Goal: Task Accomplishment & Management: Manage account settings

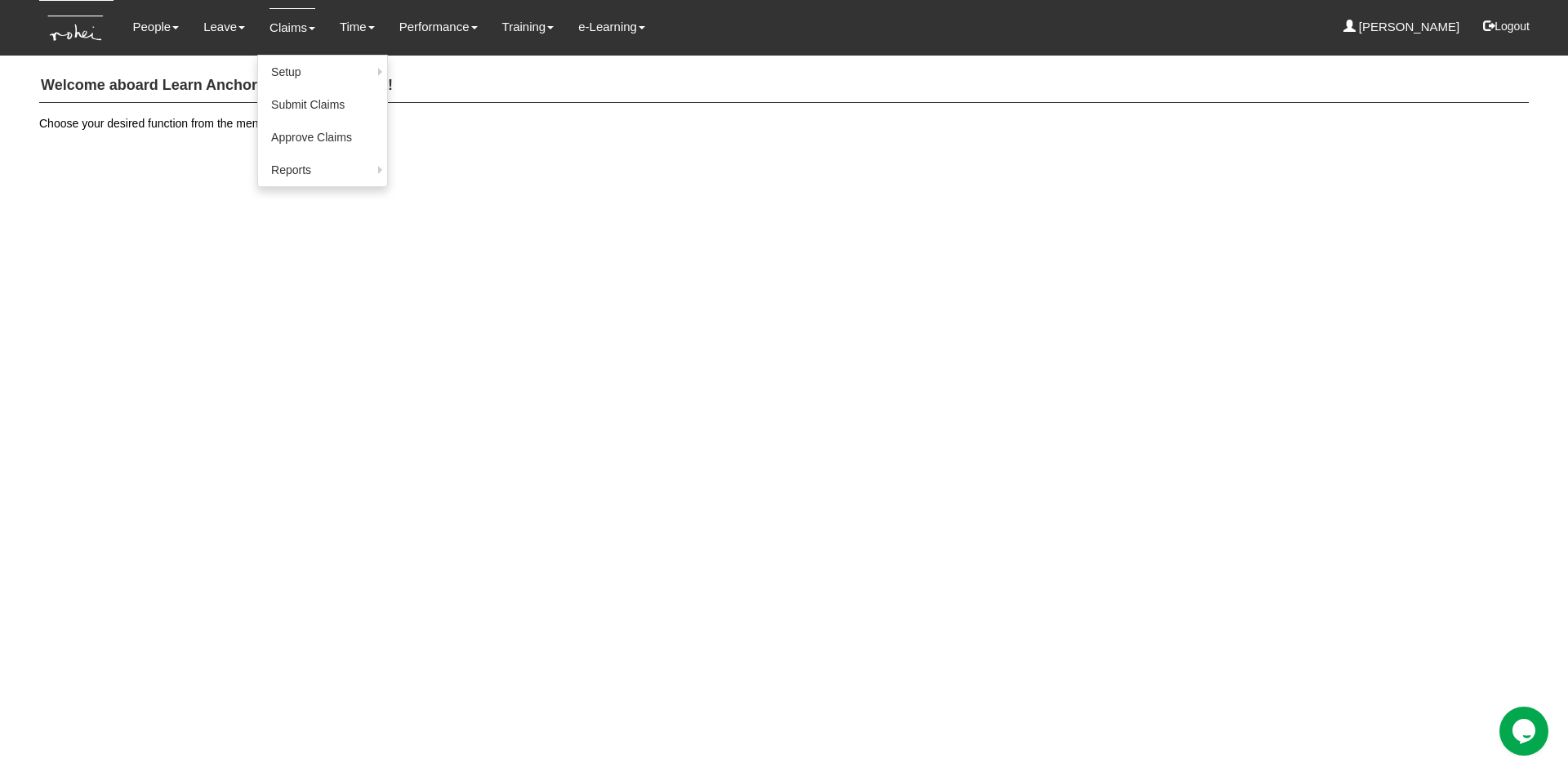
click at [278, 33] on link "Claims" at bounding box center [292, 27] width 46 height 38
click at [296, 127] on link "Approve Claims" at bounding box center [322, 137] width 129 height 33
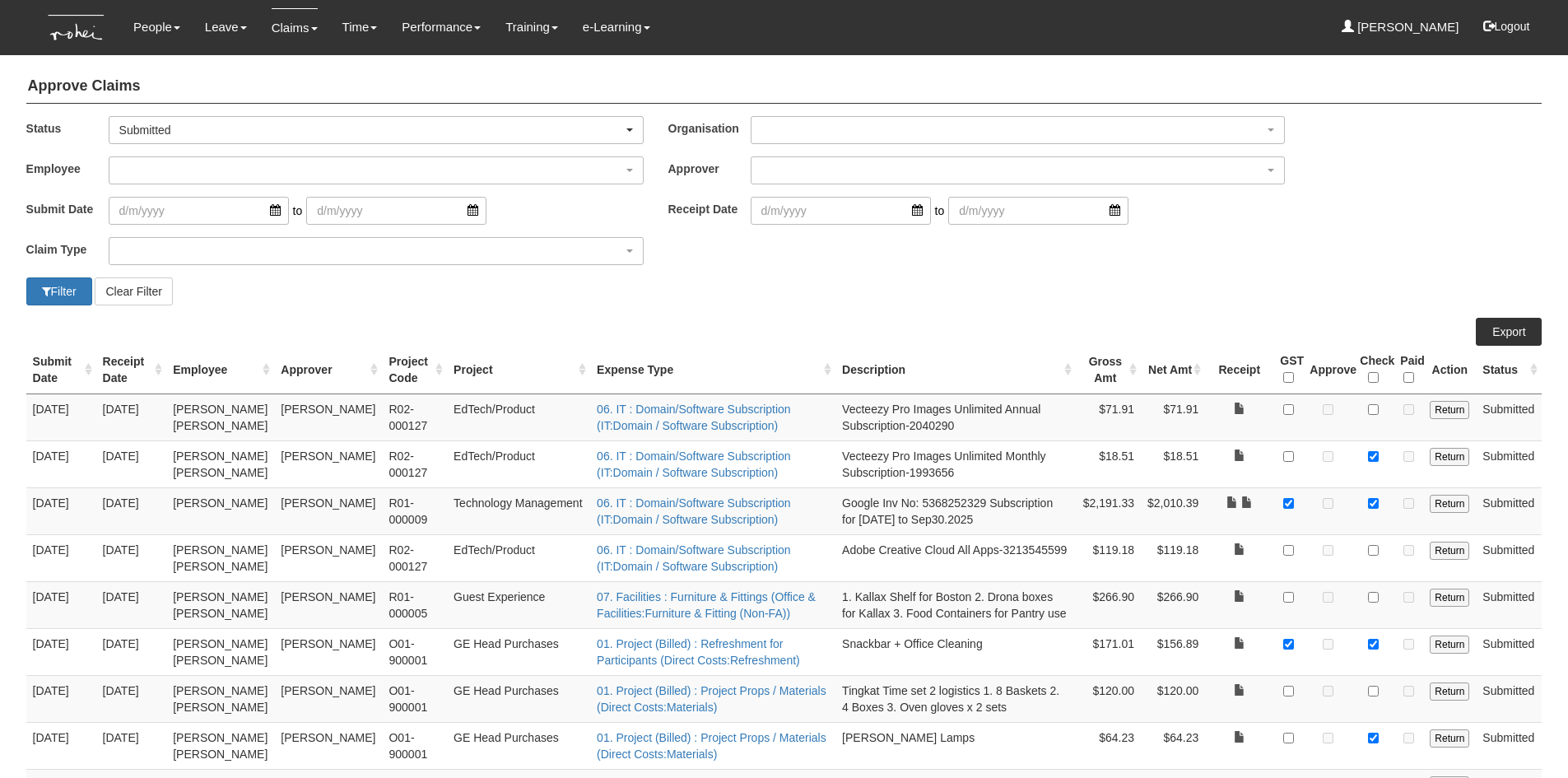
select select "50"
drag, startPoint x: 1352, startPoint y: 285, endPoint x: 1304, endPoint y: 415, distance: 138.6
click at [1352, 285] on div "Filter Clear Filter" at bounding box center [784, 291] width 1541 height 28
click at [1345, 261] on div "Claim Type (01) Personal Reimbursement (02) Advance Disbursement (03) [PERSON_N…" at bounding box center [784, 257] width 1541 height 40
click at [1377, 259] on div "Claim Type (01) Personal Reimbursement (02) Advance Disbursement (03) [PERSON_N…" at bounding box center [784, 257] width 1541 height 40
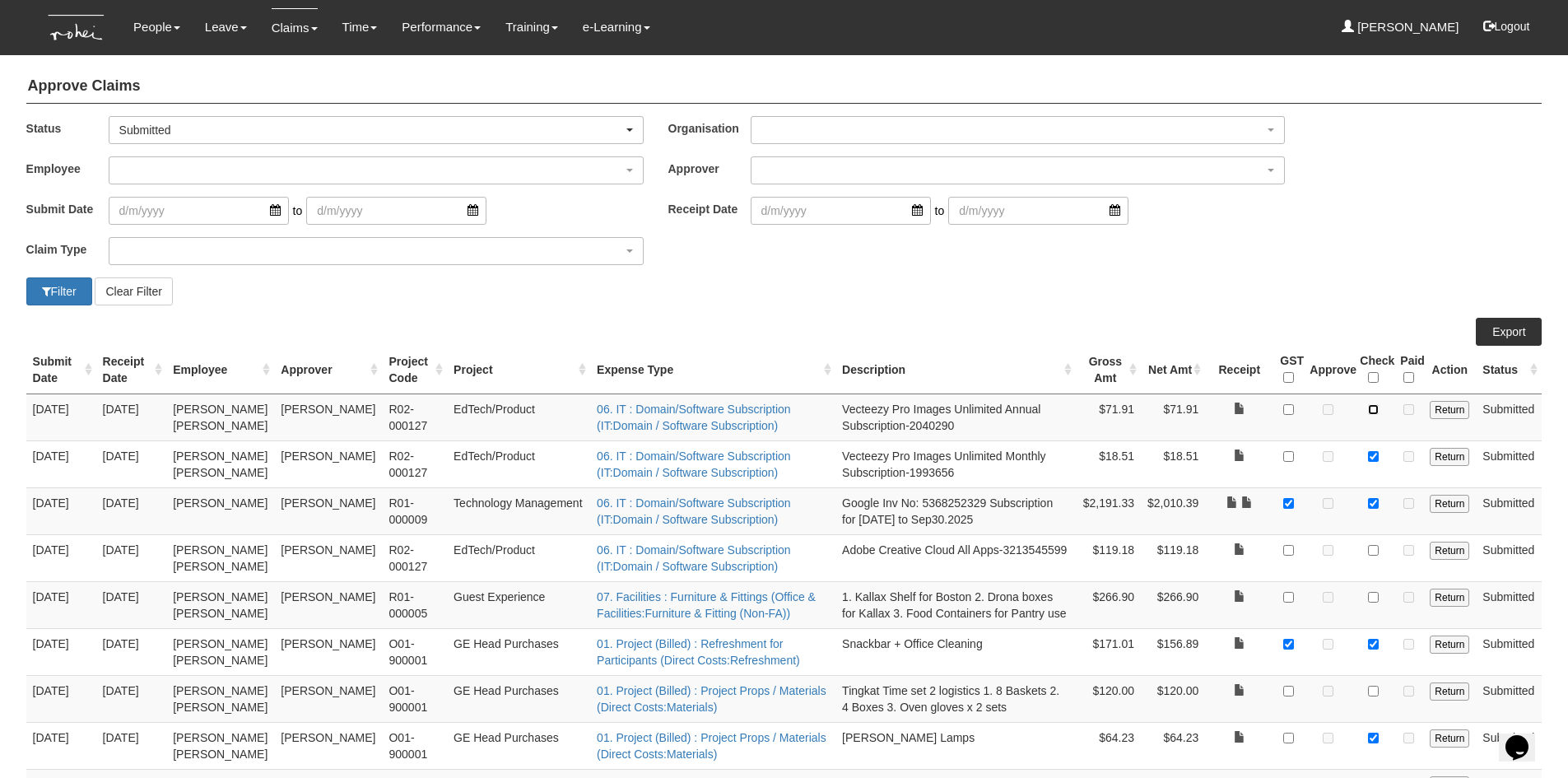
click at [1374, 409] on input "checkbox" at bounding box center [1373, 410] width 11 height 11
checkbox input "true"
click at [857, 722] on td "Tingkat Time set 2 logistics 1. 8 Baskets 2. 4 Boxes 3. Oven gloves x 2 sets" at bounding box center [956, 698] width 241 height 46
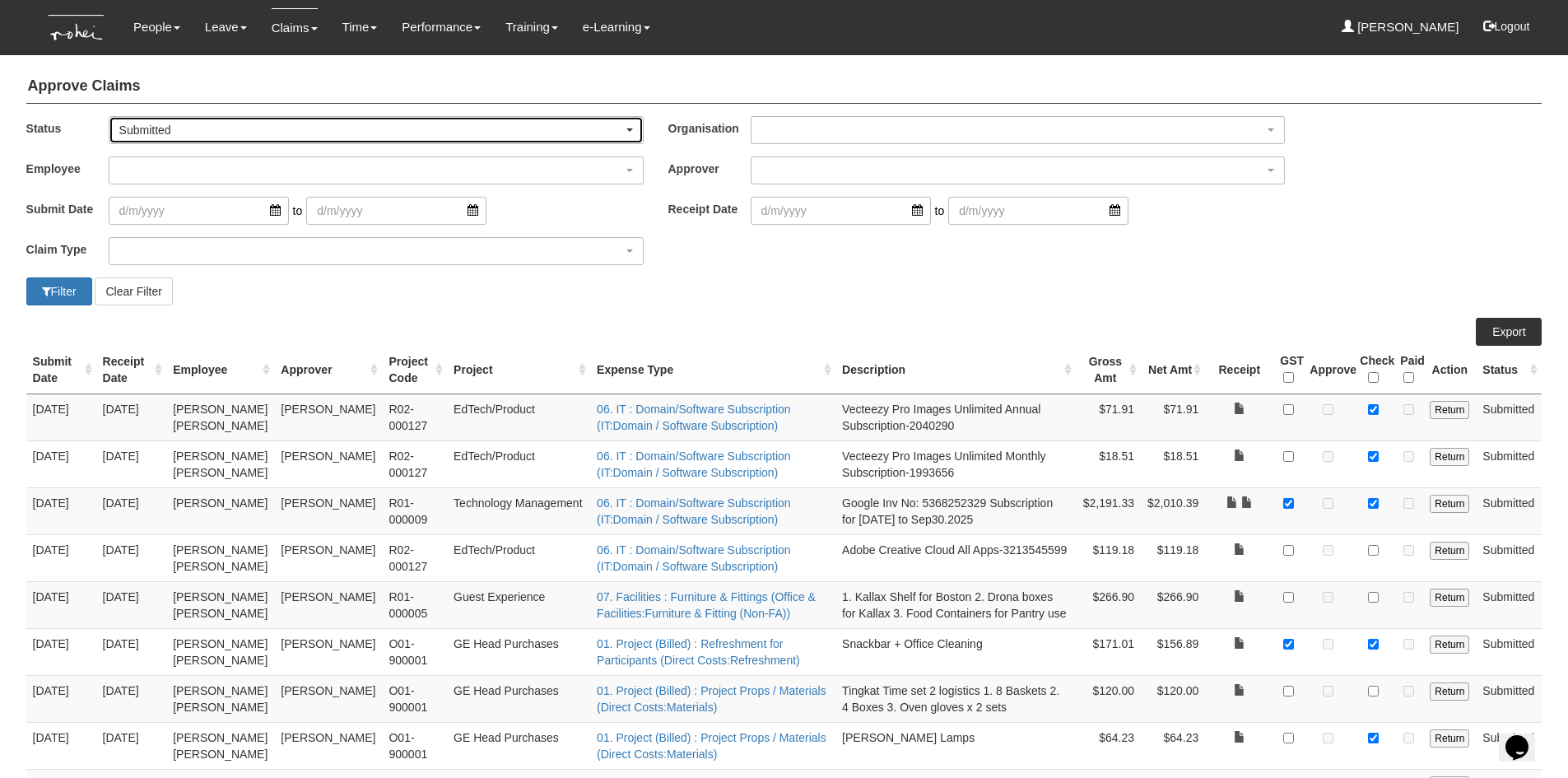
click at [628, 129] on span "button" at bounding box center [629, 130] width 6 height 4
click at [138, 157] on span "-- All --" at bounding box center [142, 158] width 34 height 16
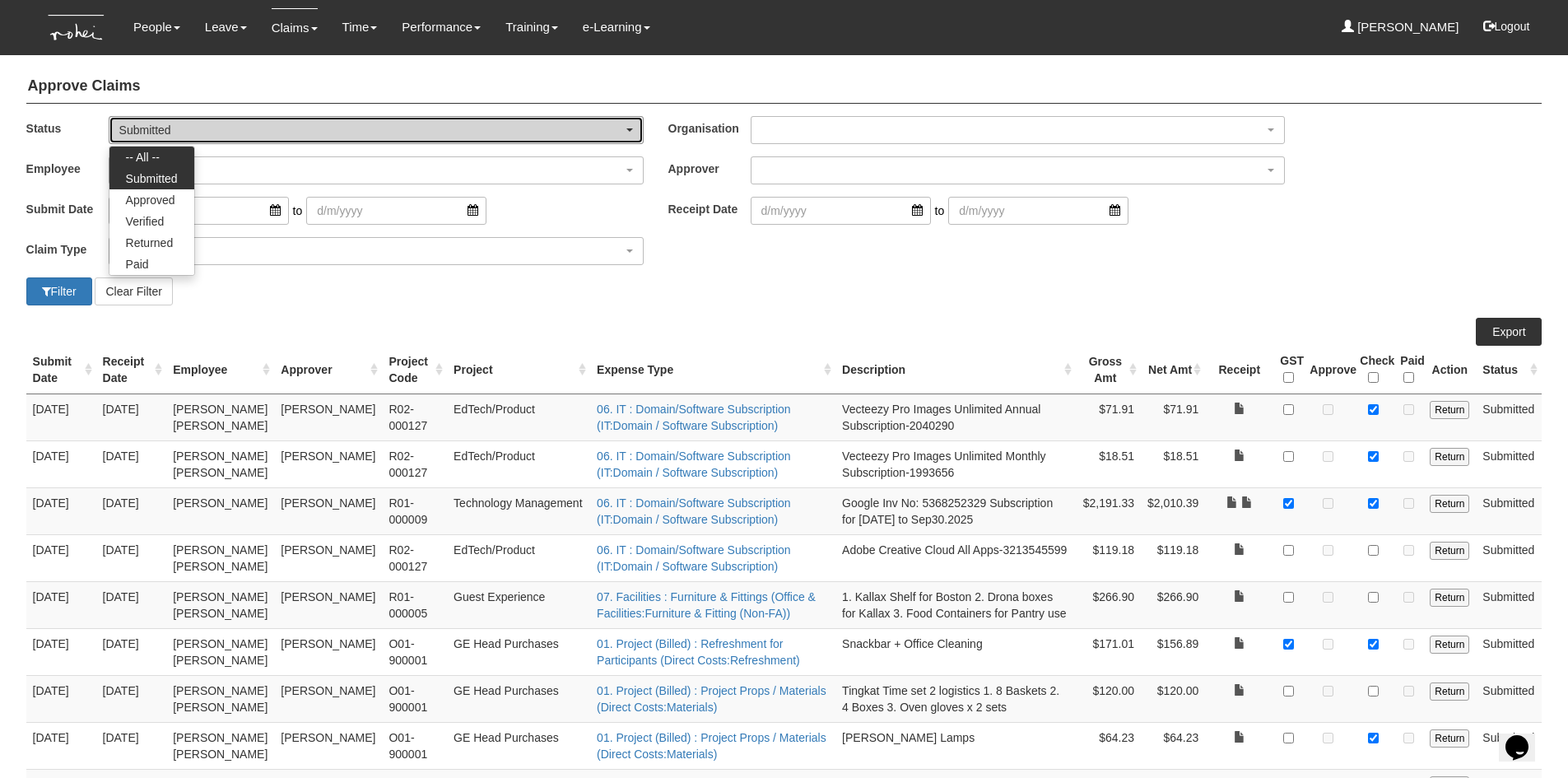
select select "All"
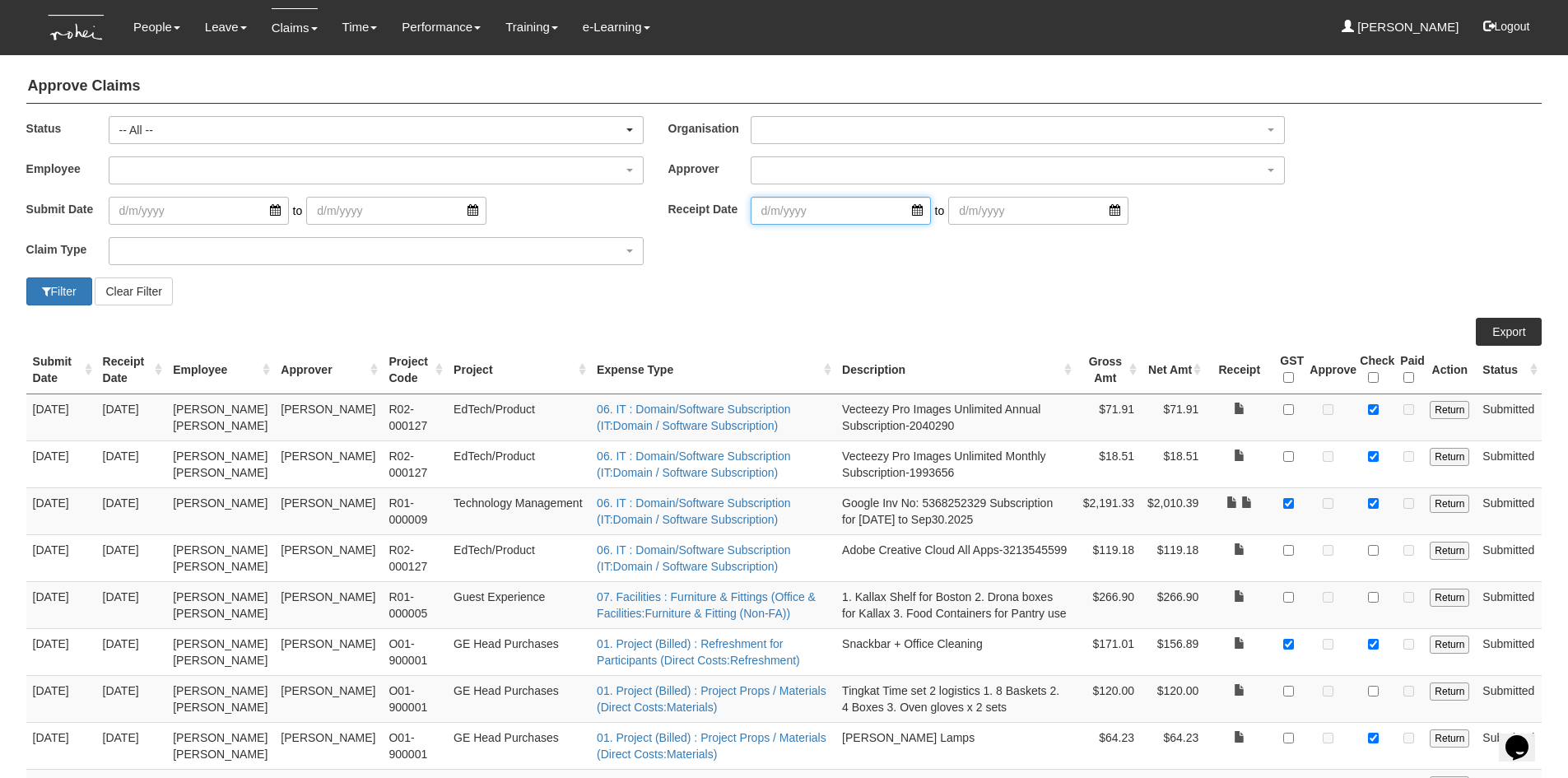
click at [904, 211] on input "search" at bounding box center [841, 210] width 180 height 28
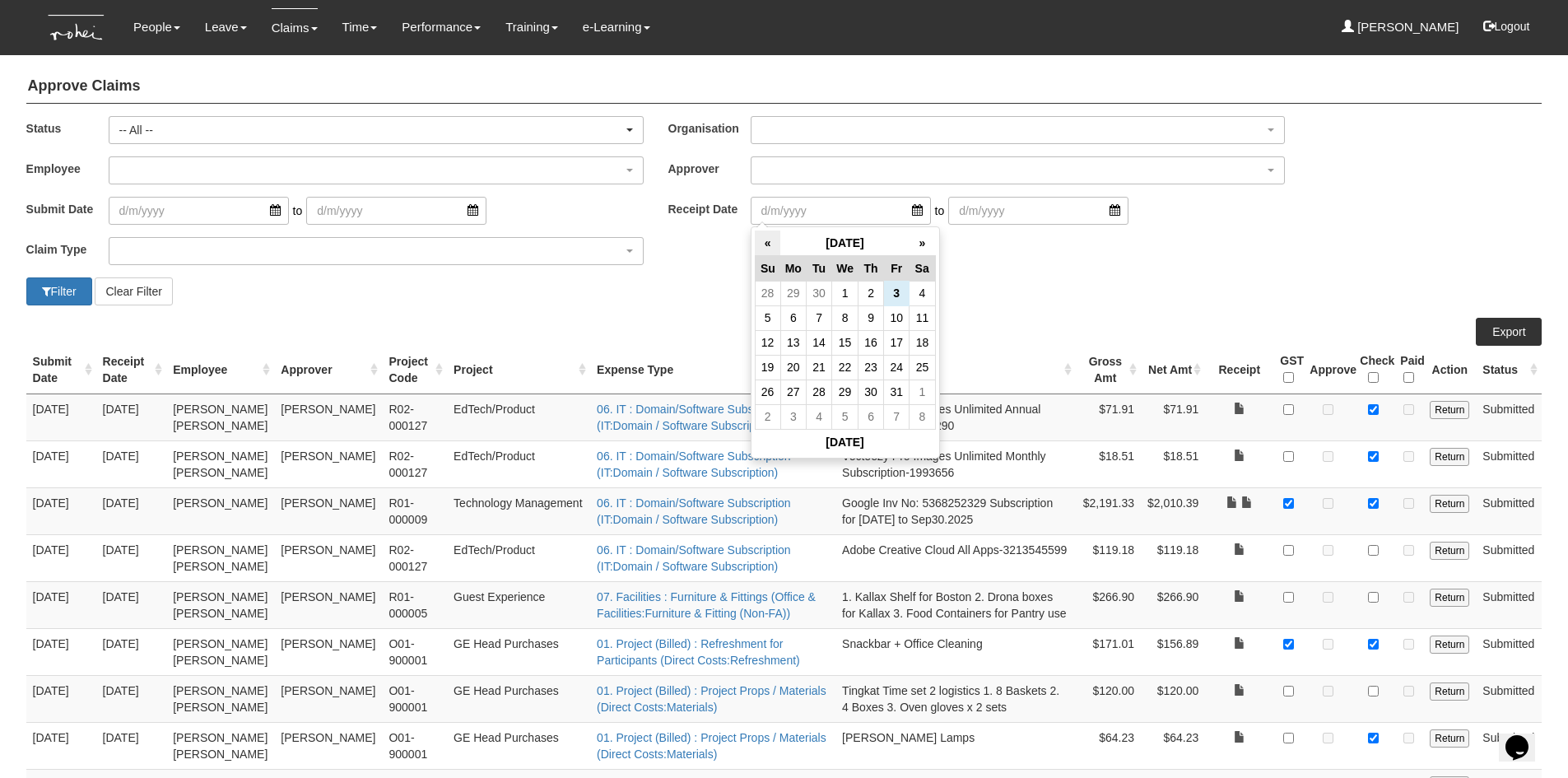
click at [766, 242] on th "«" at bounding box center [767, 243] width 26 height 26
click at [761, 415] on td "31" at bounding box center [767, 416] width 26 height 25
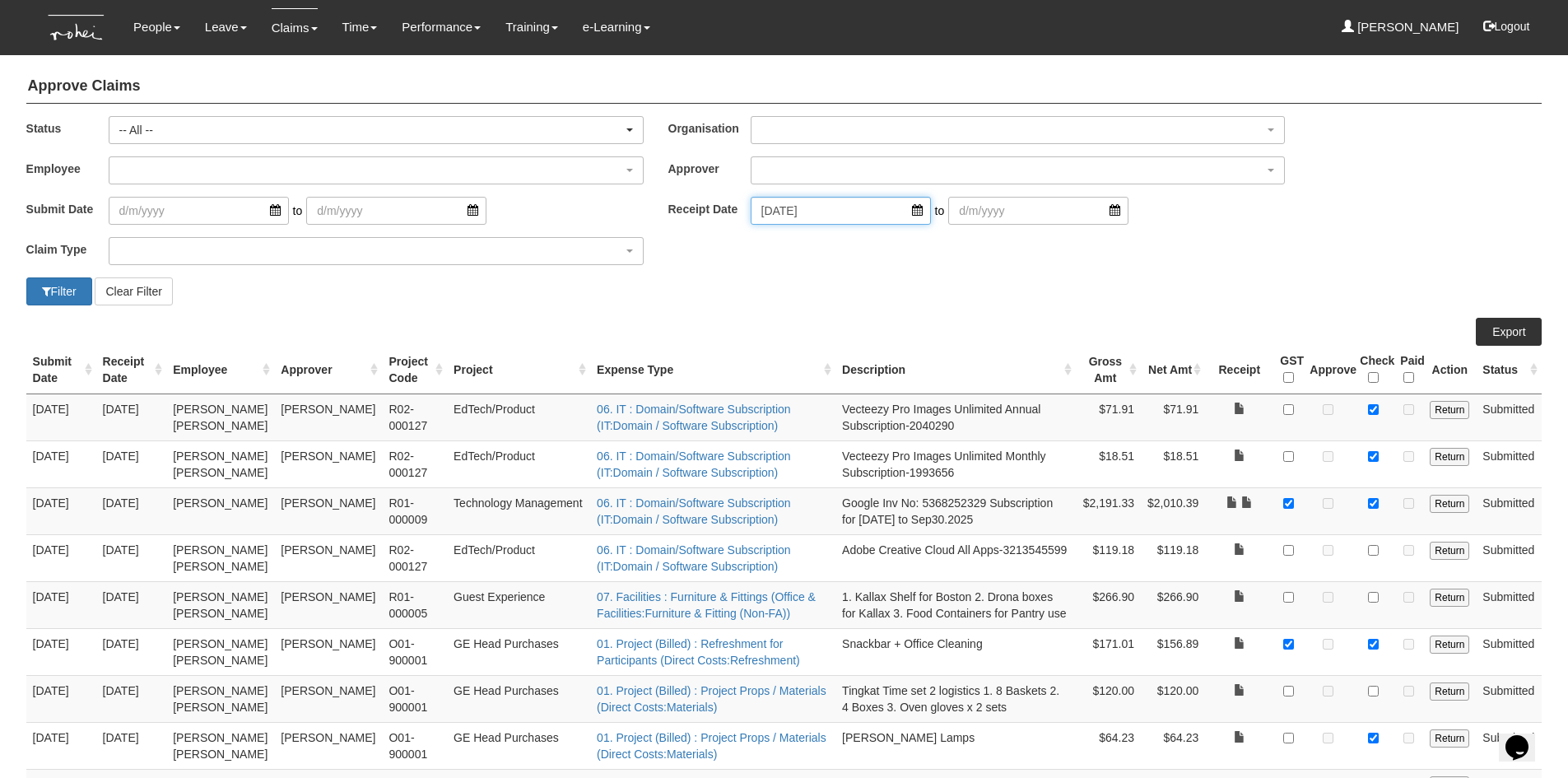
click at [899, 209] on input "[DATE]" at bounding box center [841, 210] width 180 height 28
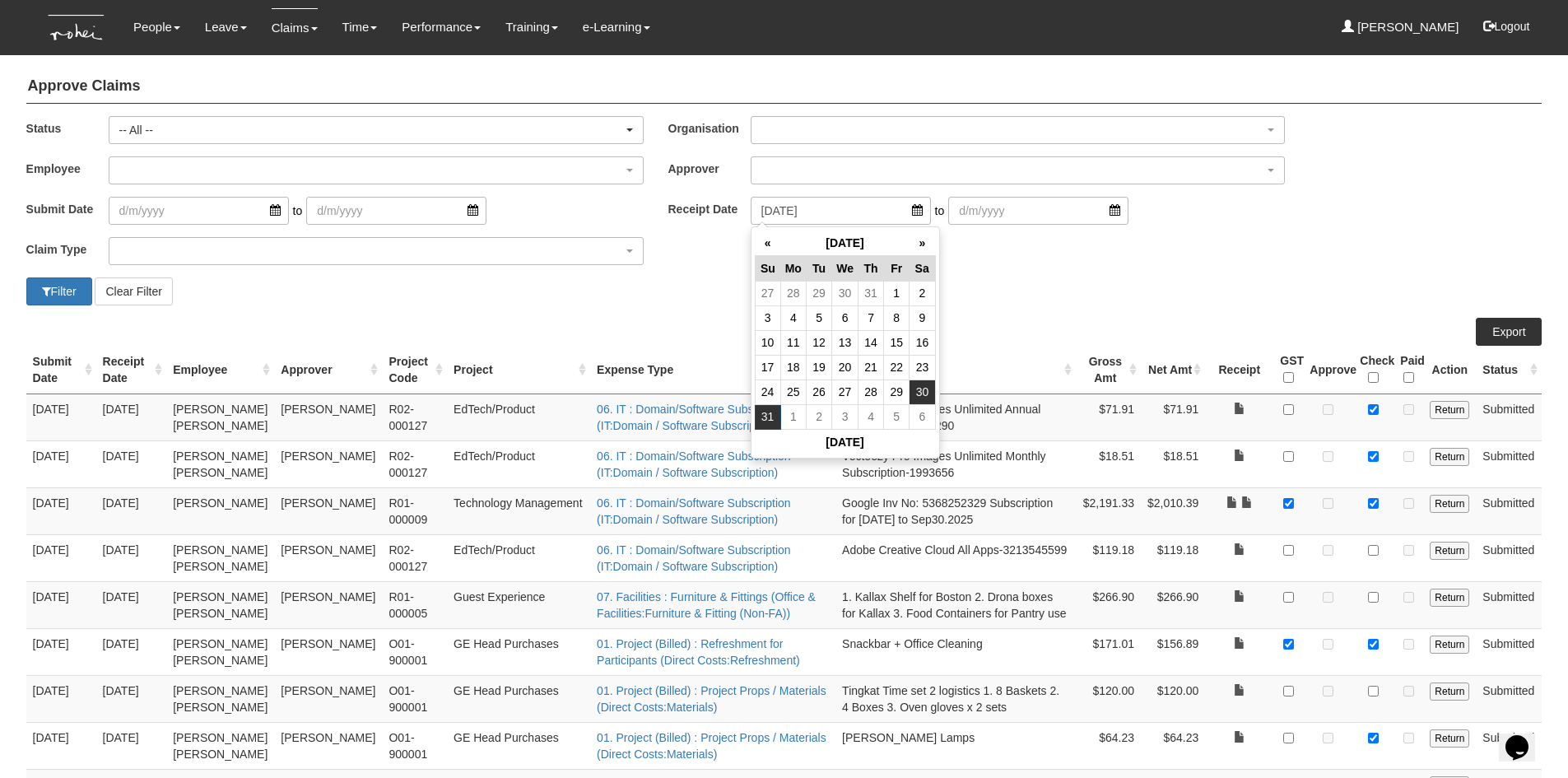
click at [918, 389] on td "30" at bounding box center [922, 391] width 26 height 25
type input "[DATE]"
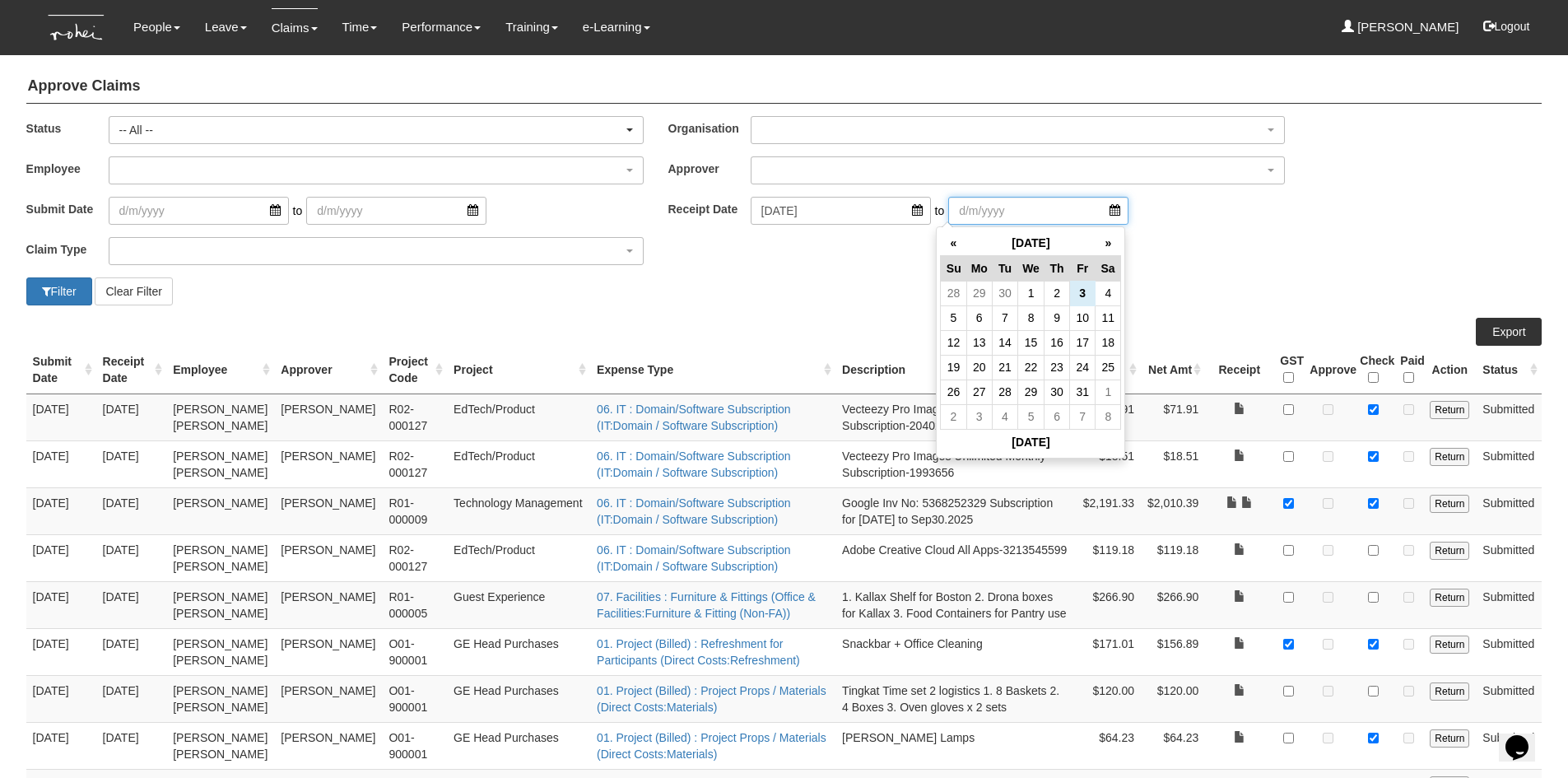
click at [1092, 216] on input "search" at bounding box center [1039, 210] width 180 height 28
click at [952, 242] on th "«" at bounding box center [954, 243] width 26 height 26
click at [1006, 400] on td "30" at bounding box center [1005, 391] width 26 height 25
type input "[DATE]"
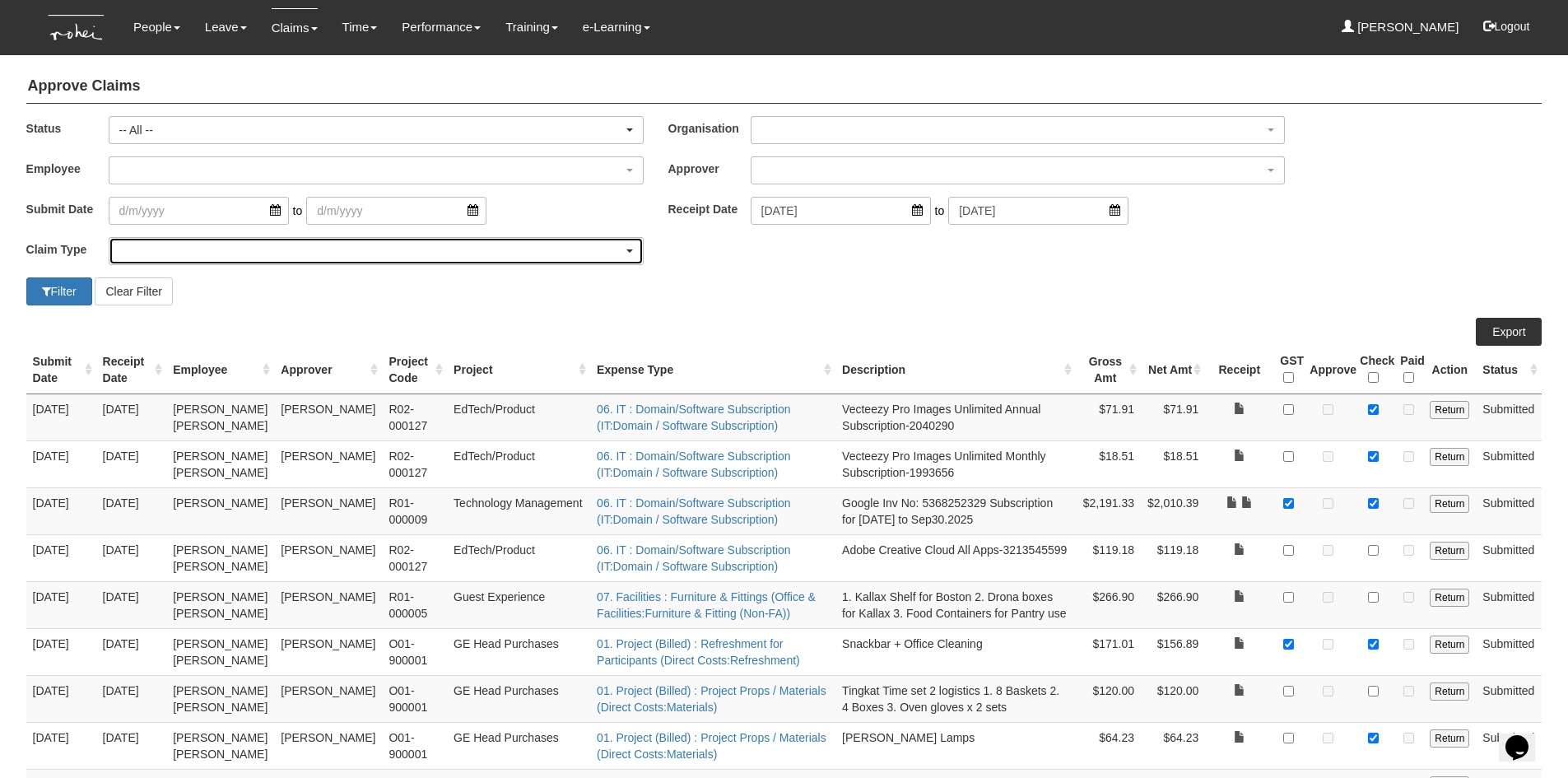
click at [229, 254] on div "button" at bounding box center [375, 251] width 533 height 26
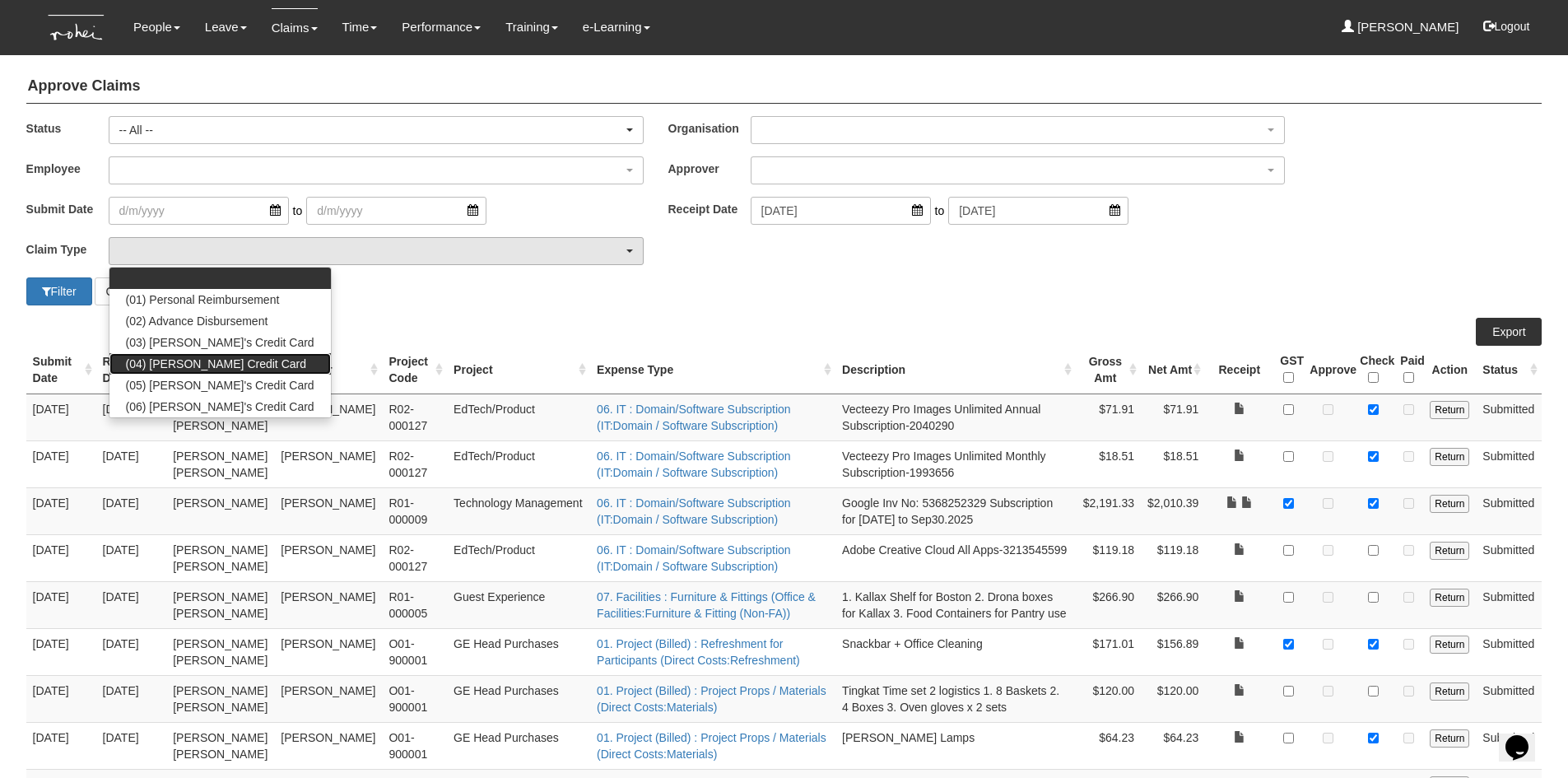
click at [198, 361] on span "(04) [PERSON_NAME] Credit Card" at bounding box center [216, 363] width 180 height 16
select select "16"
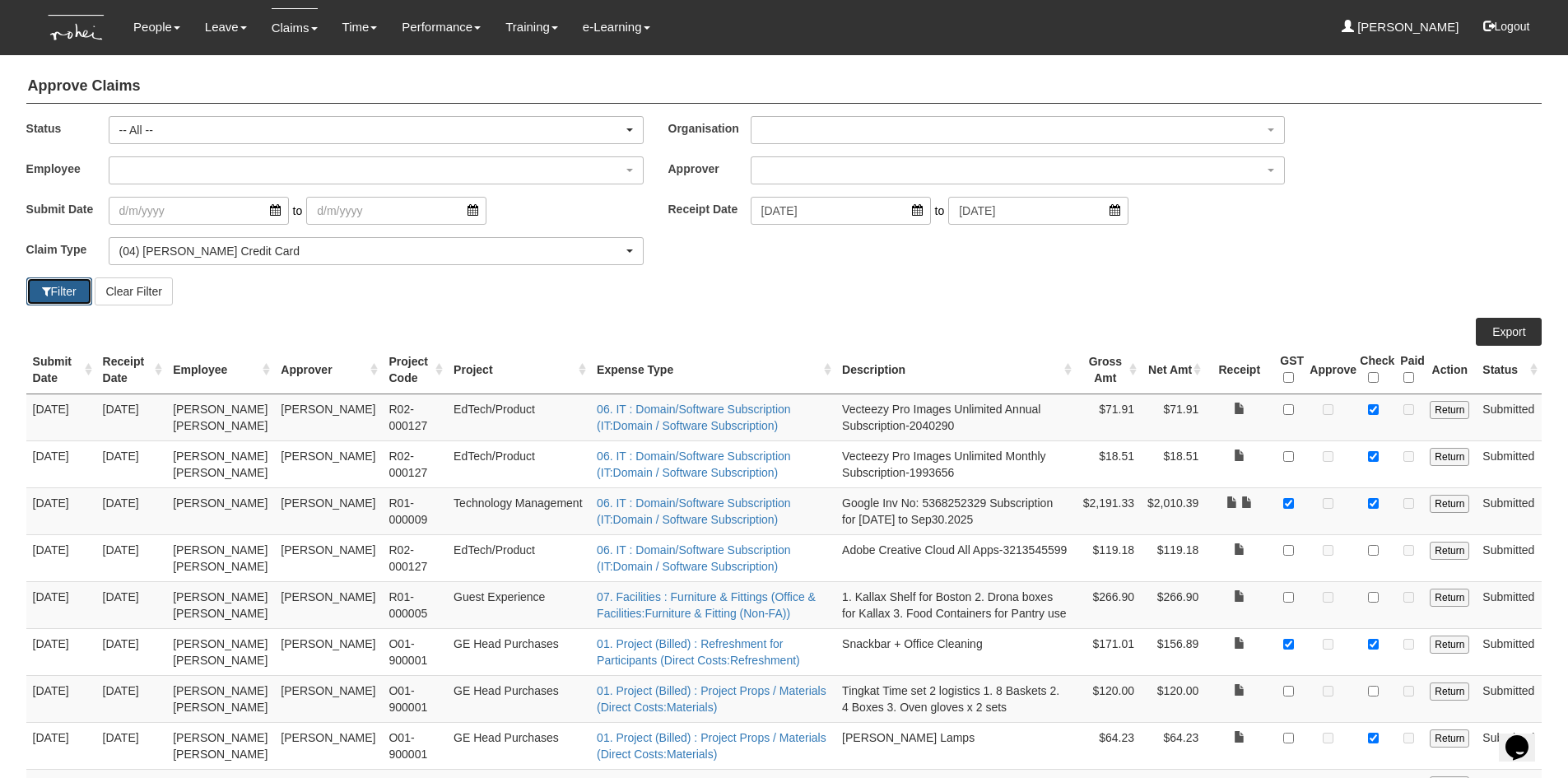
click at [67, 286] on button "Filter" at bounding box center [59, 291] width 66 height 28
select select "50"
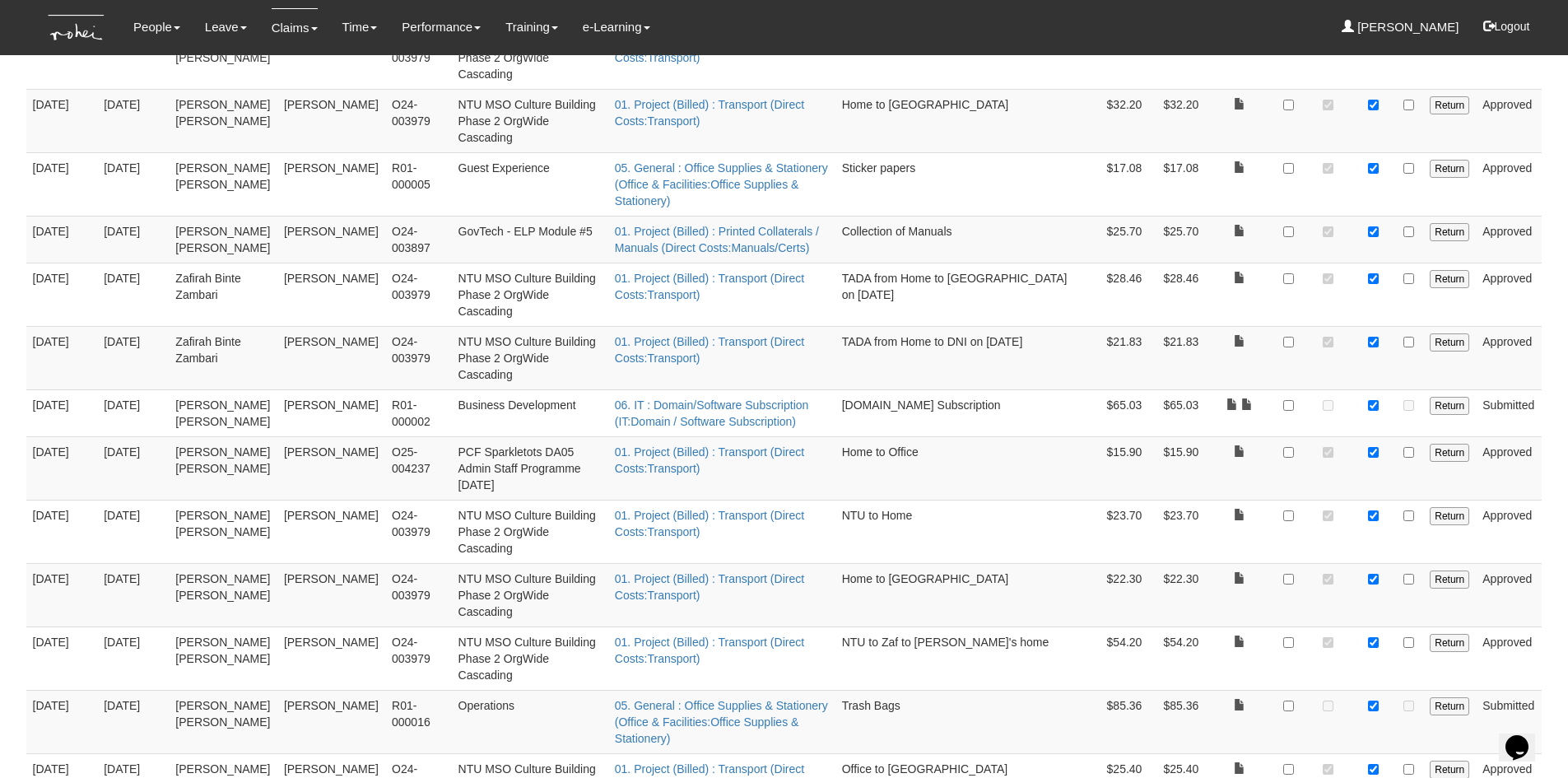
scroll to position [1316, 0]
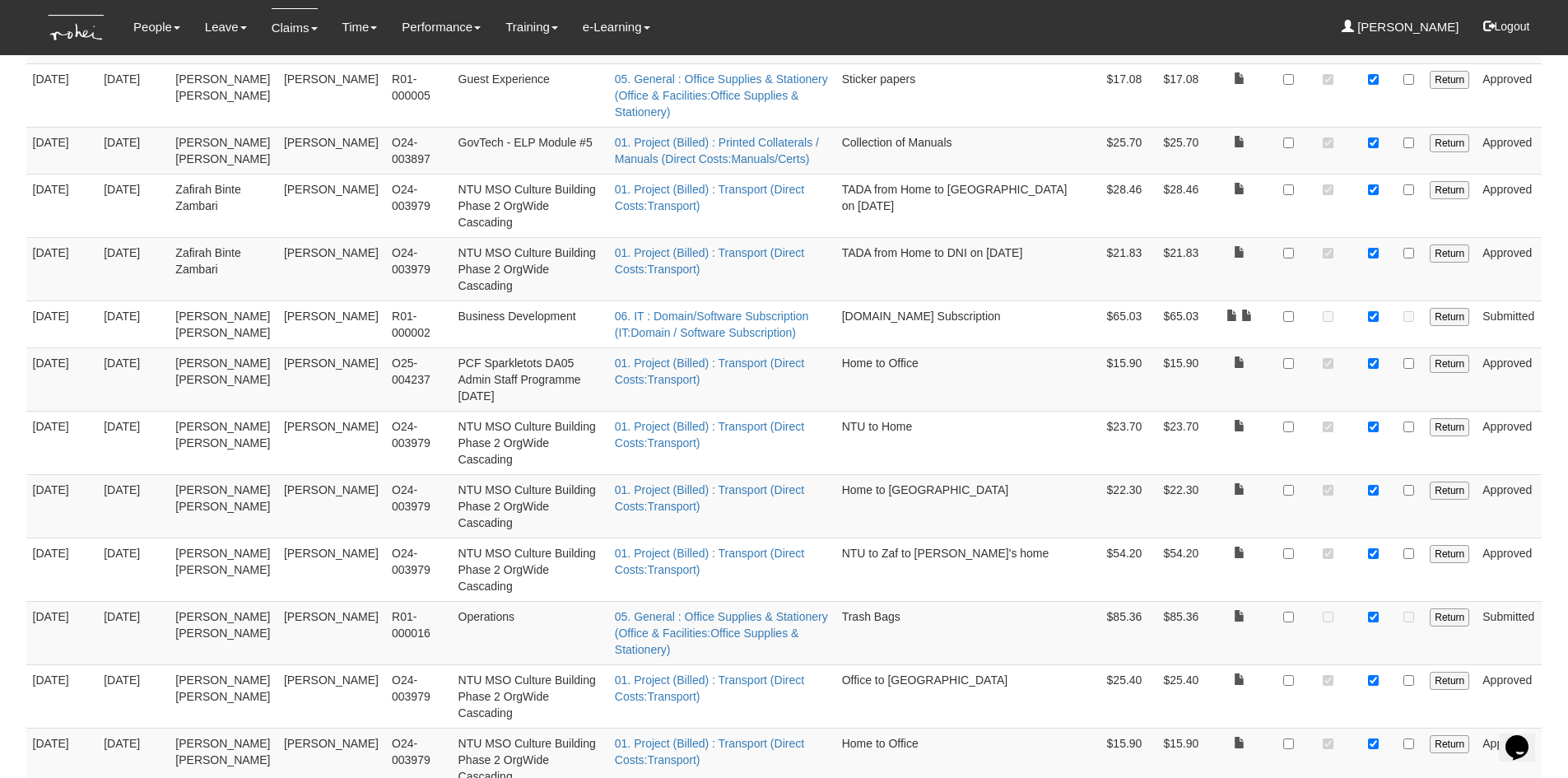
scroll to position [1346, 0]
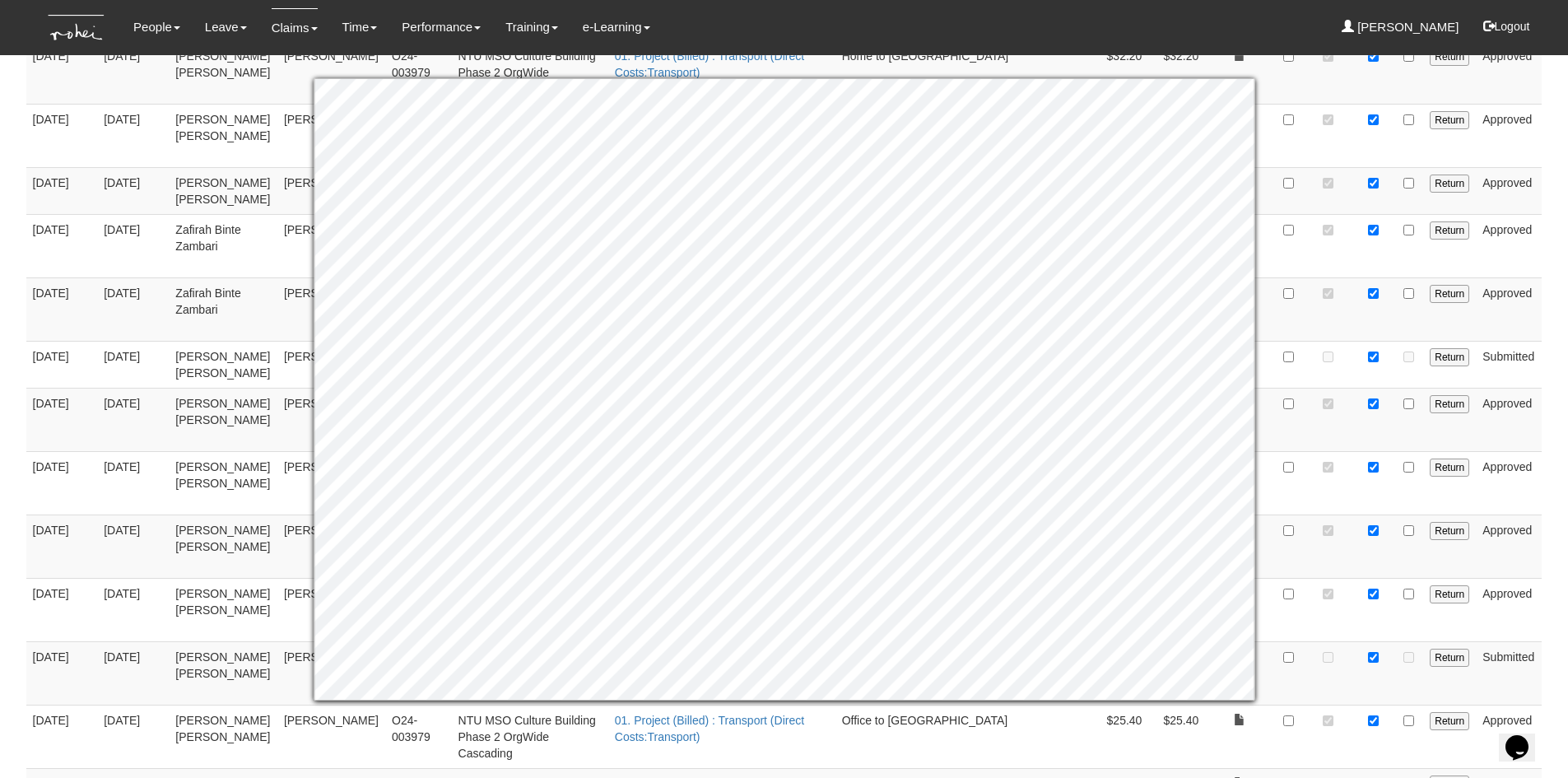
click at [1286, 388] on td at bounding box center [1288, 420] width 30 height 64
click at [1276, 388] on td at bounding box center [1288, 420] width 30 height 64
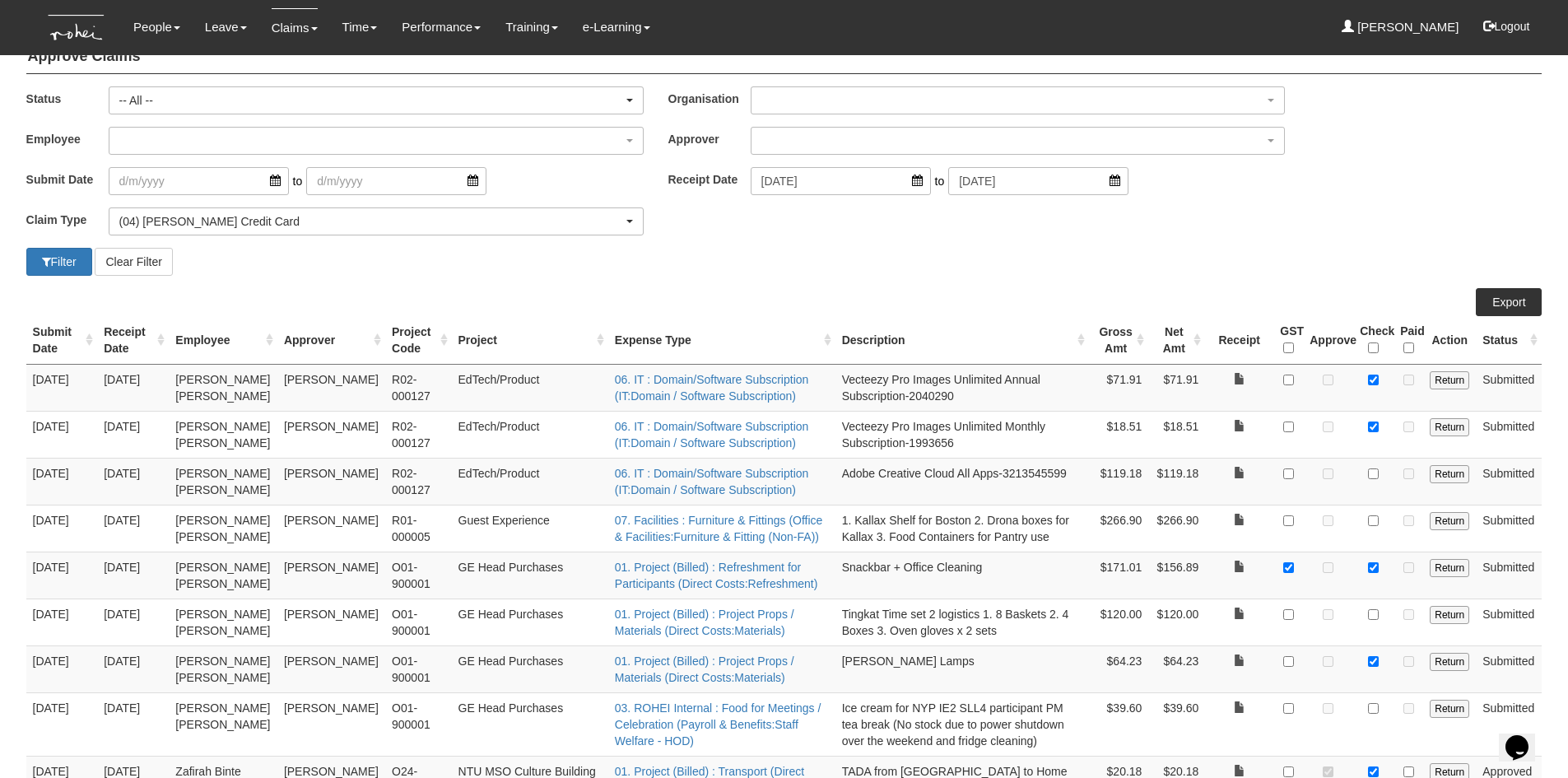
scroll to position [29, 0]
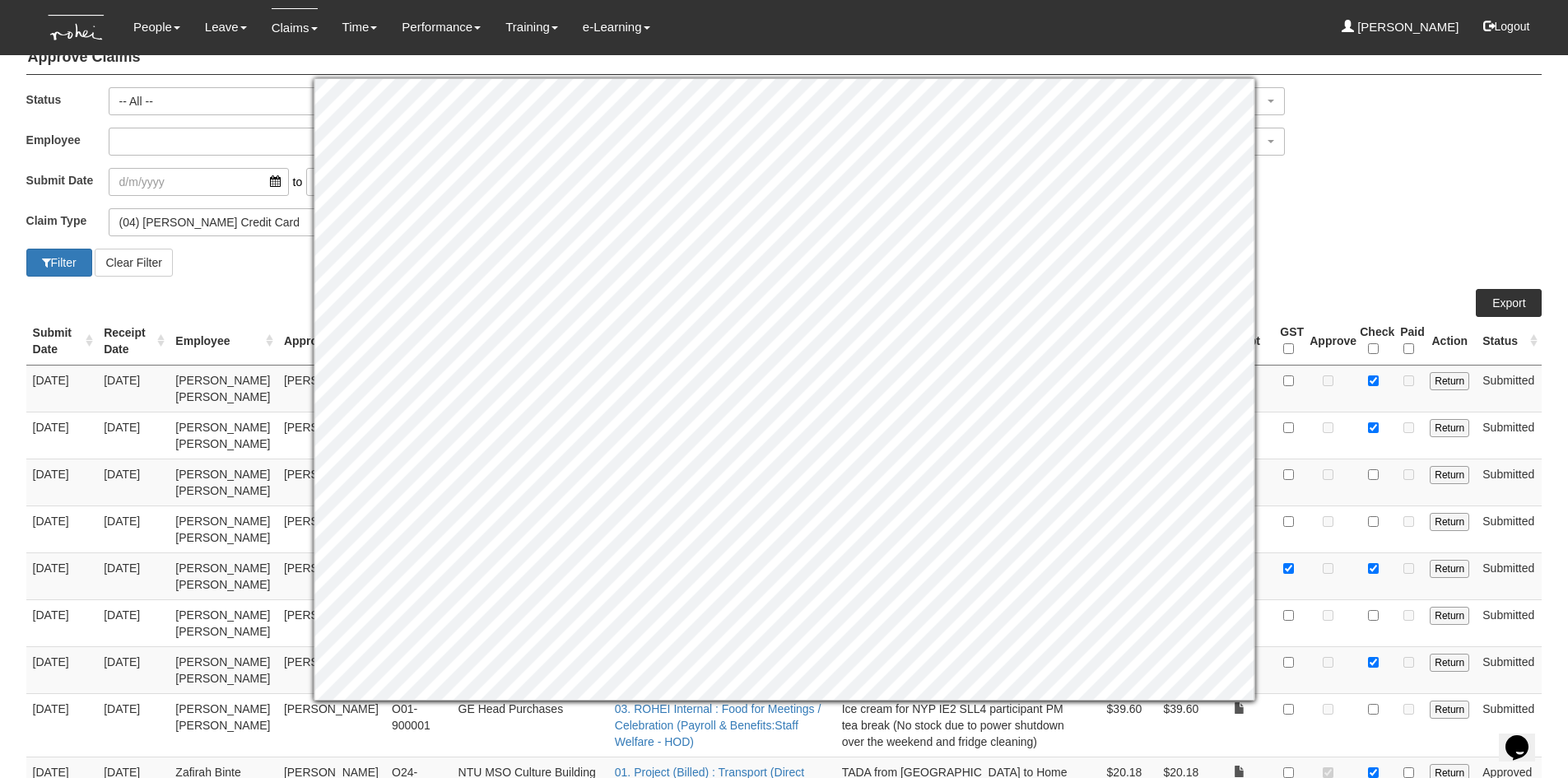
click at [1372, 245] on div "Claim Type (01) Personal Reimbursement (02) Advance Disbursement (03) [PERSON_N…" at bounding box center [784, 229] width 1541 height 40
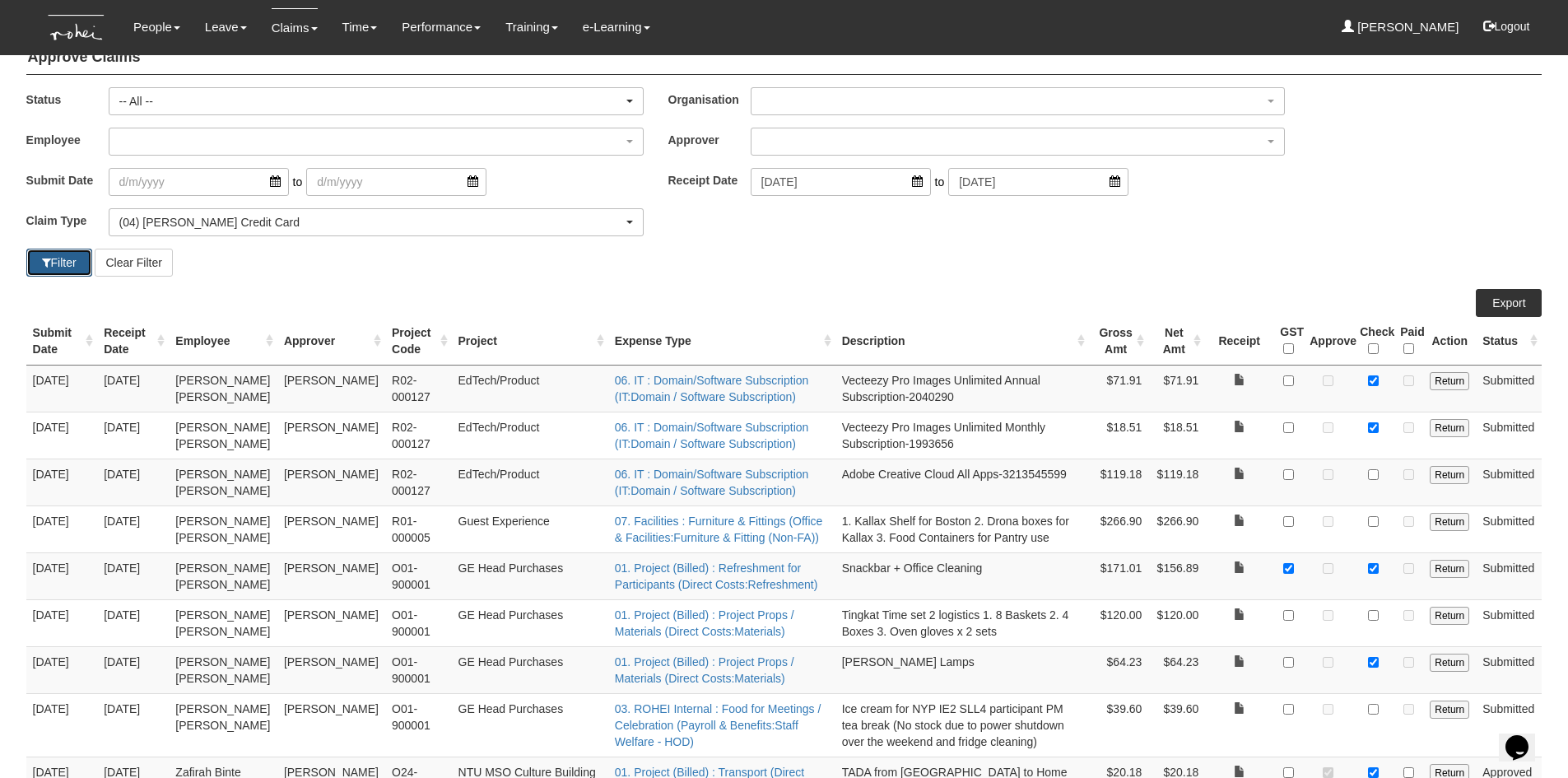
click at [65, 271] on button "Filter" at bounding box center [59, 262] width 66 height 28
select select "50"
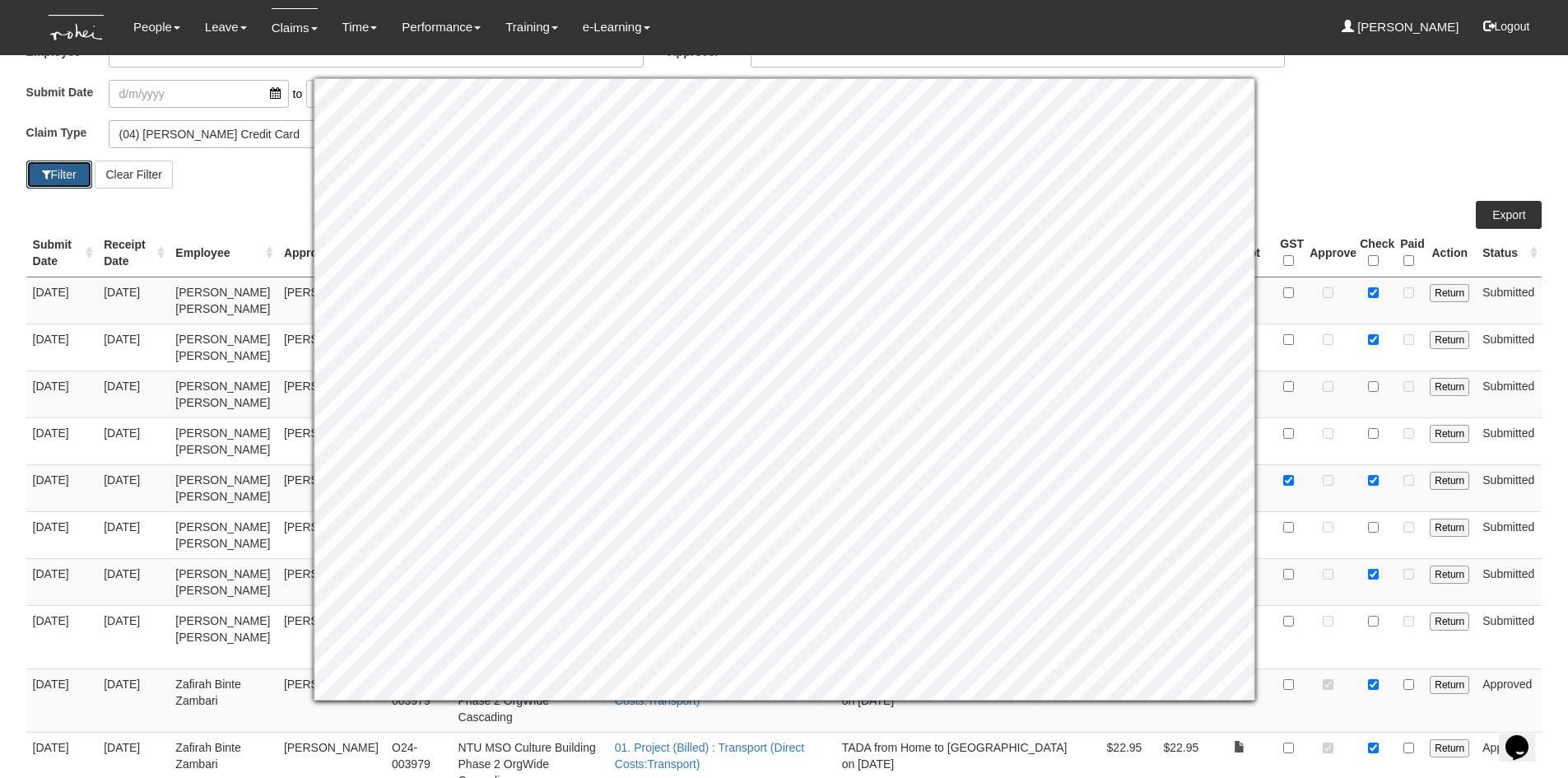
scroll to position [276, 0]
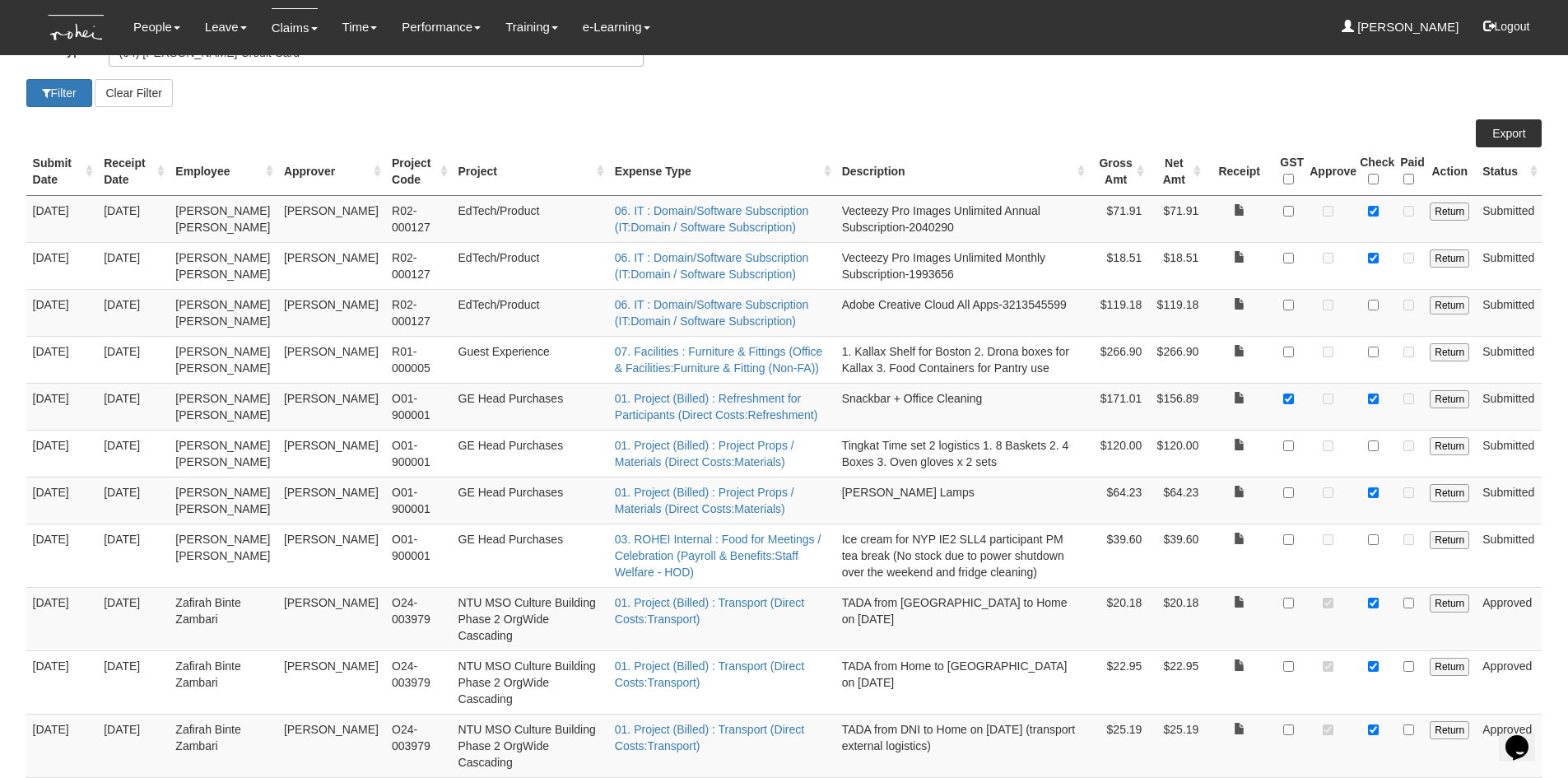
scroll to position [111, 0]
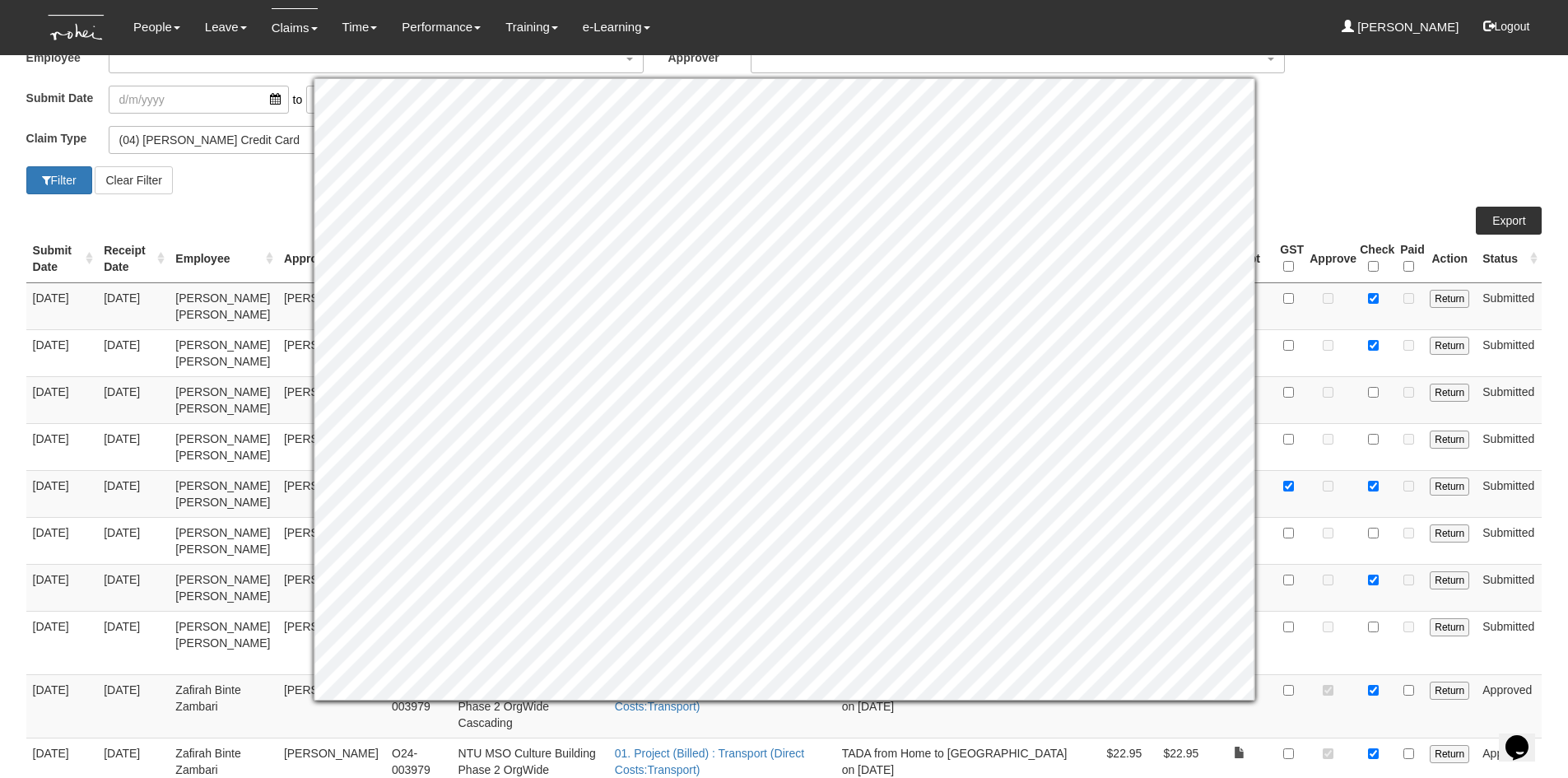
click at [1359, 423] on td at bounding box center [1373, 399] width 40 height 46
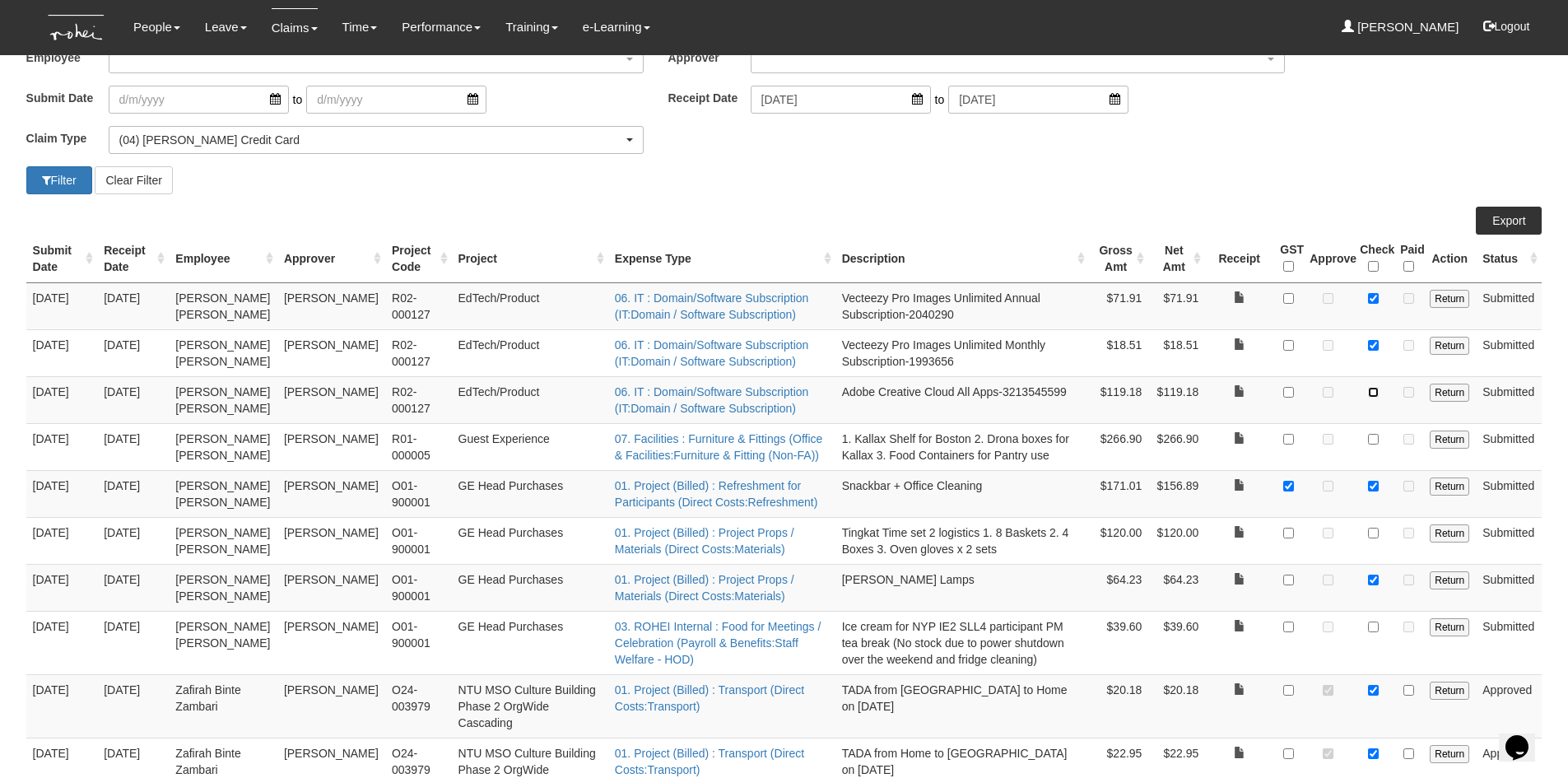
click at [1372, 397] on input "checkbox" at bounding box center [1373, 393] width 11 height 11
checkbox input "true"
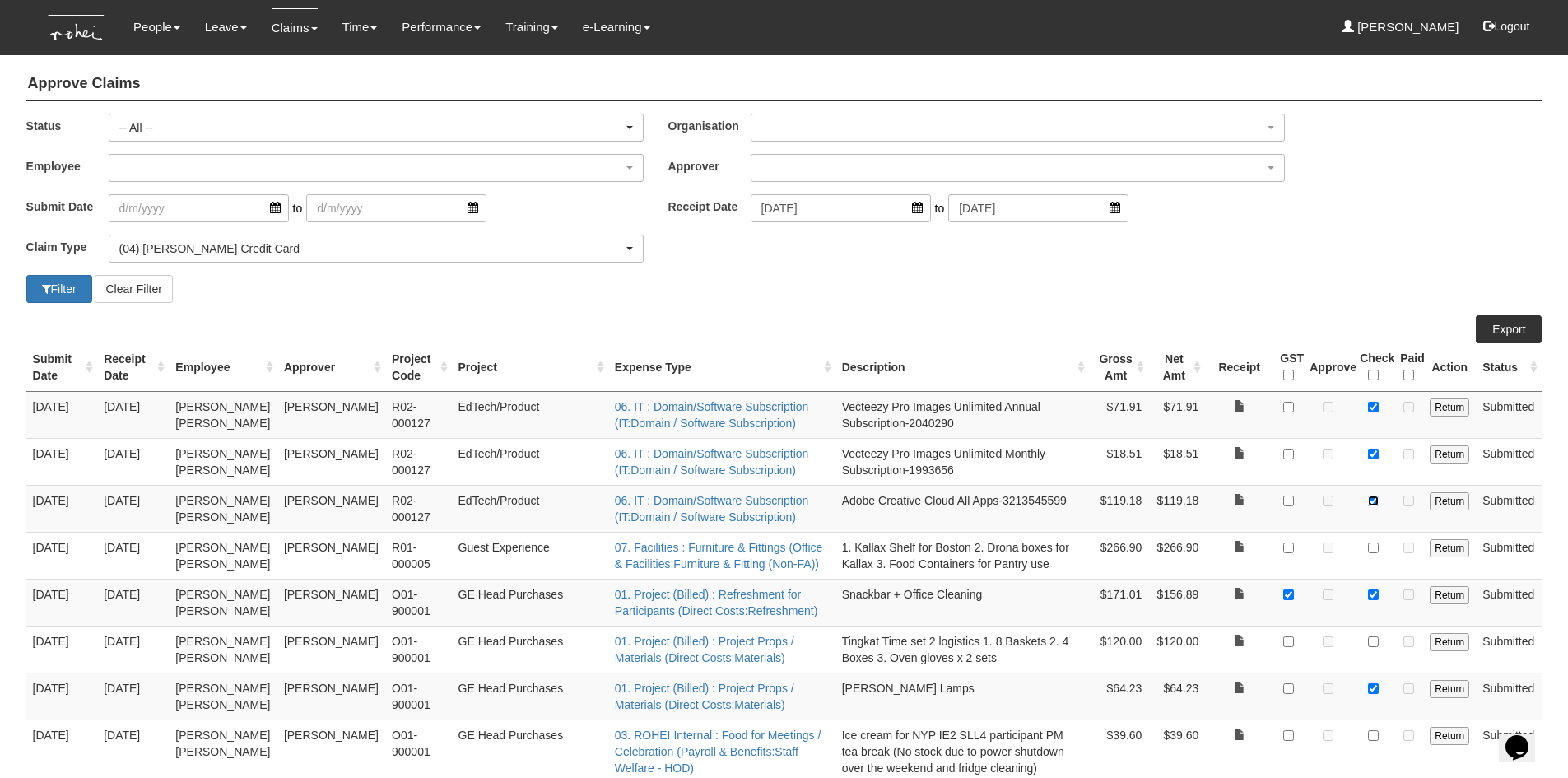
scroll to position [0, 0]
click at [1503, 329] on link "Export" at bounding box center [1509, 332] width 66 height 28
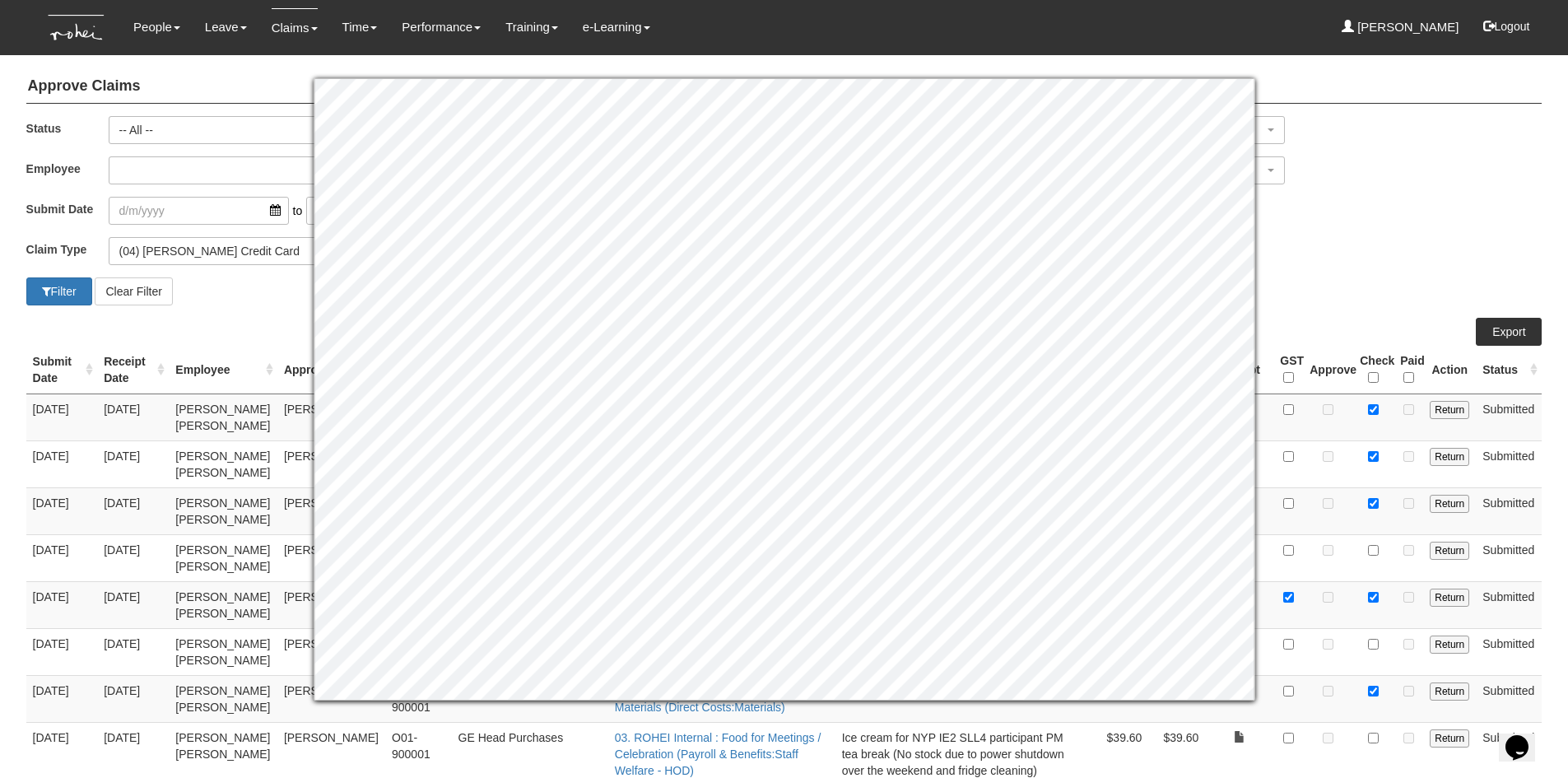
click at [1395, 268] on div "Claim Type (01) Personal Reimbursement (02) Advance Disbursement (03) [PERSON_N…" at bounding box center [784, 257] width 1541 height 40
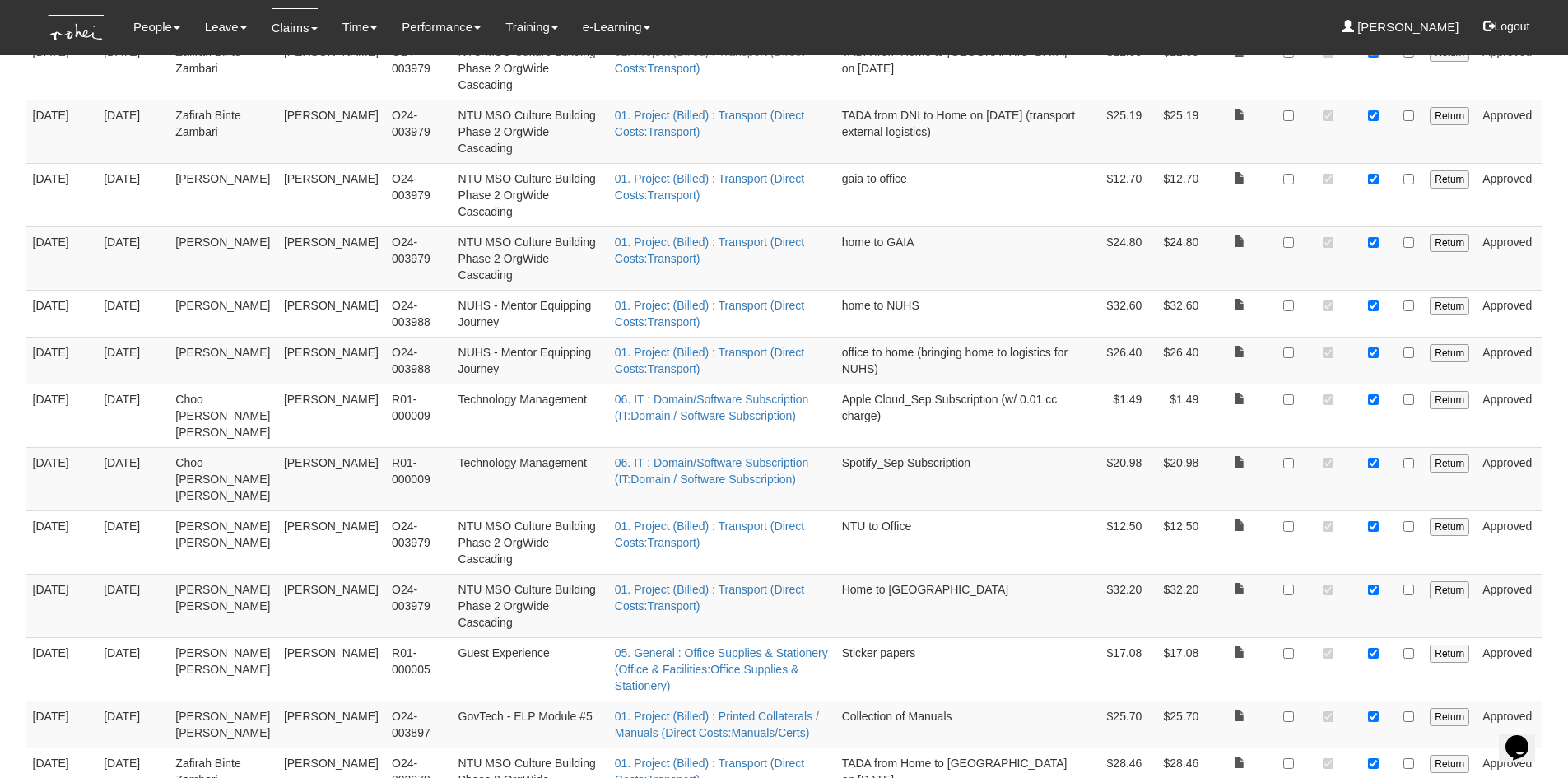
scroll to position [823, 0]
